Goal: Task Accomplishment & Management: Manage account settings

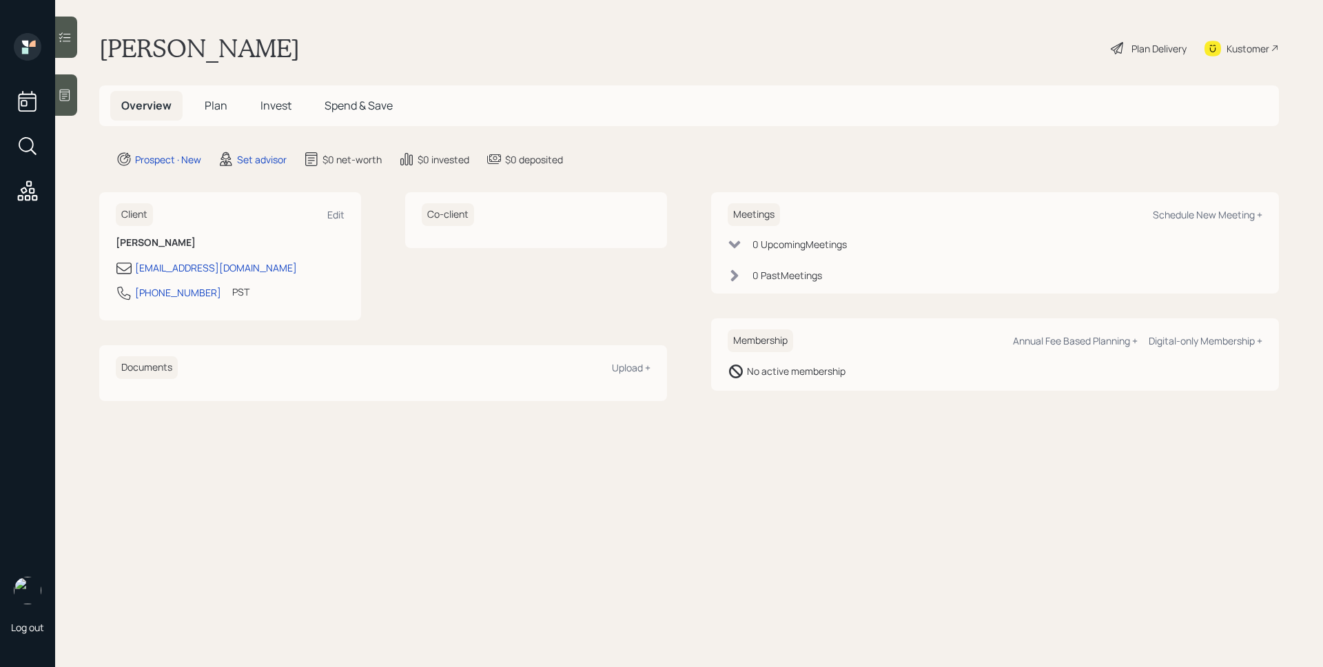
click at [63, 99] on icon at bounding box center [65, 96] width 10 height 12
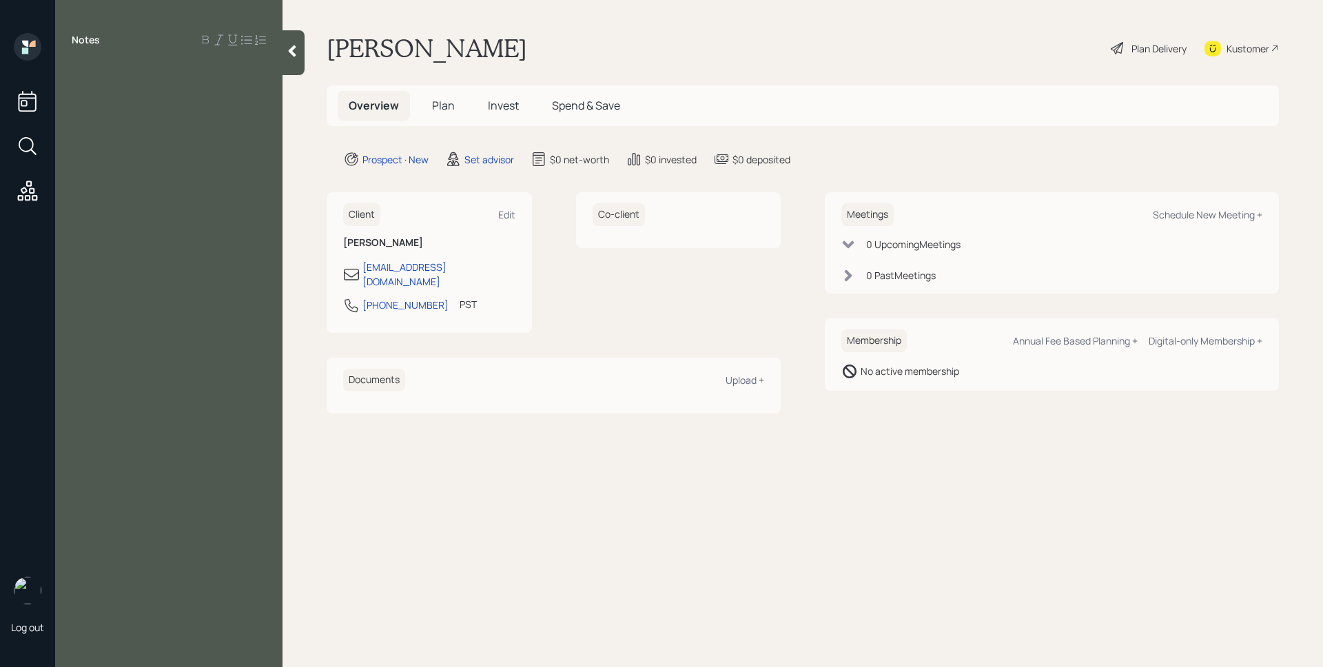
click at [106, 81] on div "Notes" at bounding box center [168, 341] width 227 height 617
click at [130, 74] on div at bounding box center [169, 70] width 194 height 15
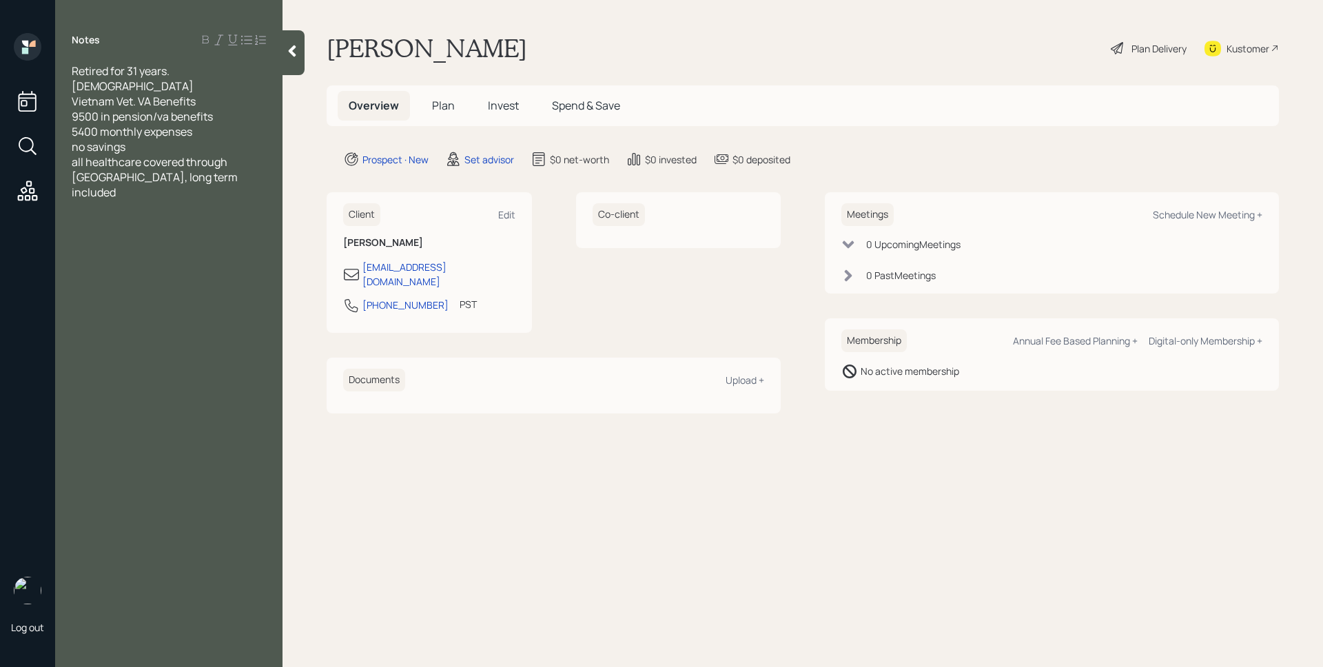
click at [234, 109] on div "9500 in pension/va benefits" at bounding box center [169, 116] width 194 height 15
click at [1202, 218] on div "Schedule New Meeting +" at bounding box center [1208, 214] width 110 height 13
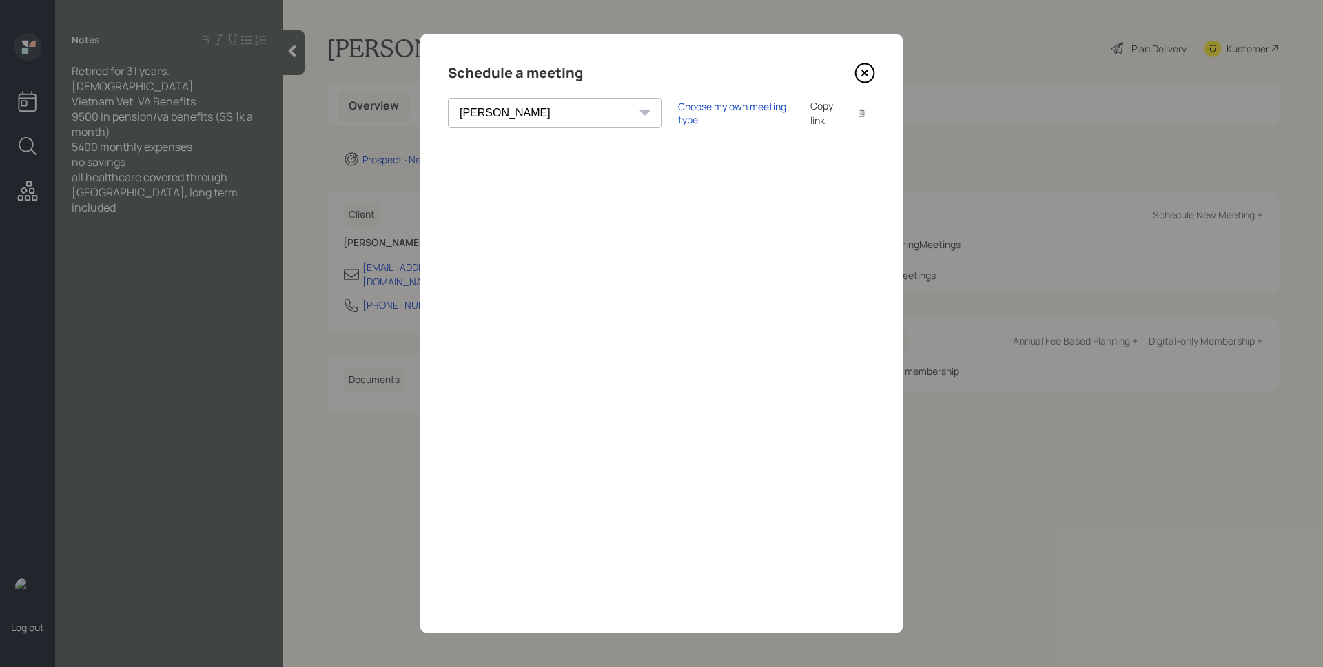
click at [526, 114] on select "[PERSON_NAME] [PERSON_NAME] [PERSON_NAME] [PERSON_NAME] [PERSON_NAME] [PERSON_N…" at bounding box center [555, 113] width 214 height 30
select select "d946c976-65aa-4529-ac9d-02c4f1114fc0"
click at [448, 98] on select "[PERSON_NAME] [PERSON_NAME] [PERSON_NAME] [PERSON_NAME] [PERSON_NAME] [PERSON_N…" at bounding box center [555, 113] width 214 height 30
click at [863, 74] on icon at bounding box center [865, 73] width 6 height 6
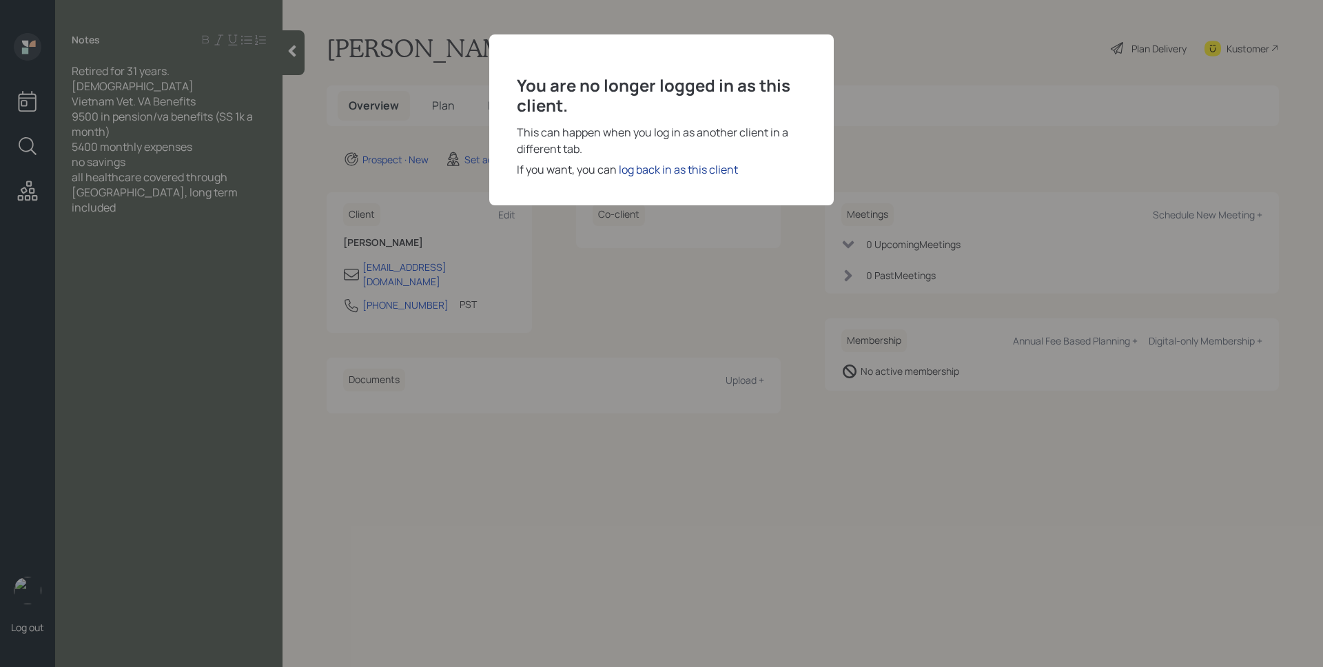
click at [694, 167] on div "log back in as this client" at bounding box center [678, 169] width 119 height 17
